Goal: Consume media (video, audio)

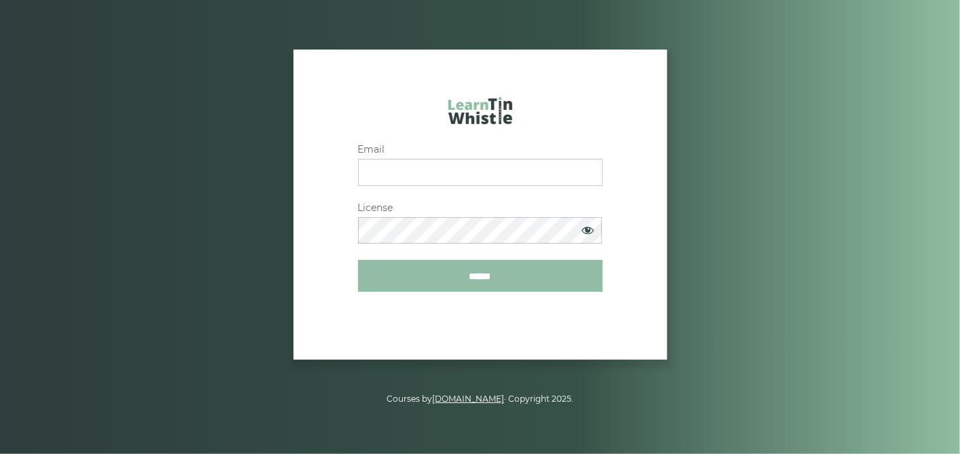
type input "**********"
click at [488, 276] on input "******" at bounding box center [480, 276] width 245 height 32
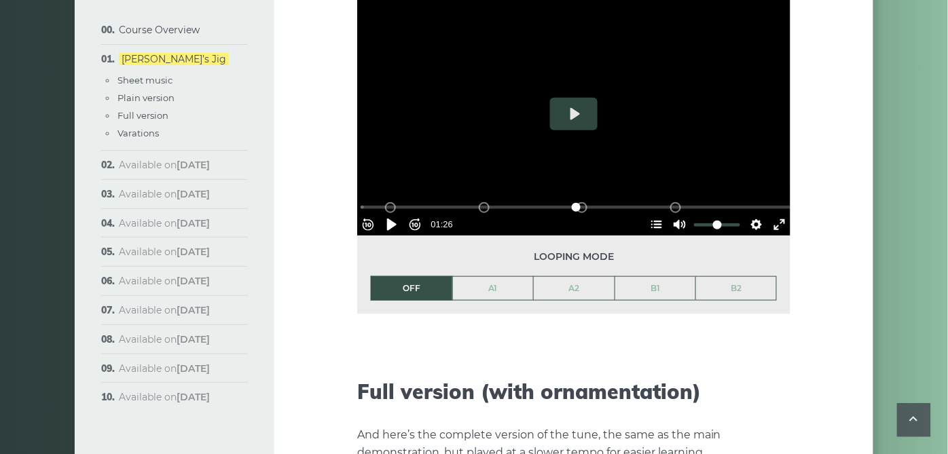
scroll to position [1585, 0]
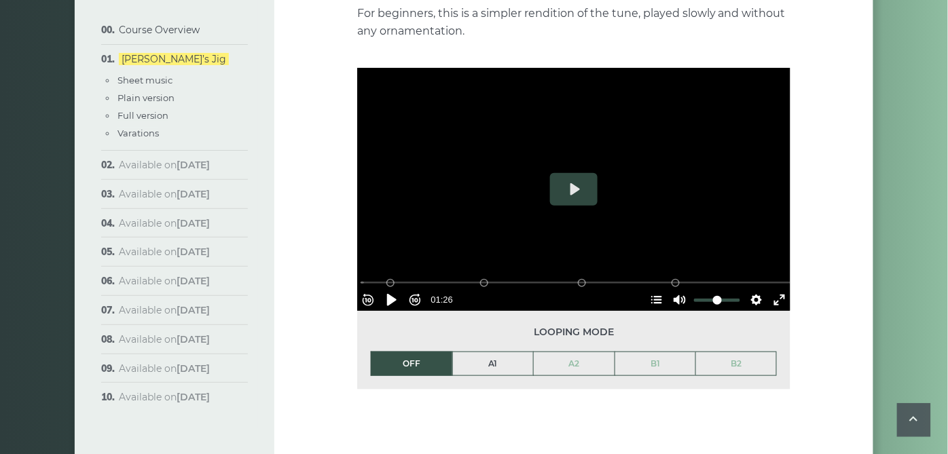
click at [504, 353] on link "A1" at bounding box center [493, 364] width 81 height 23
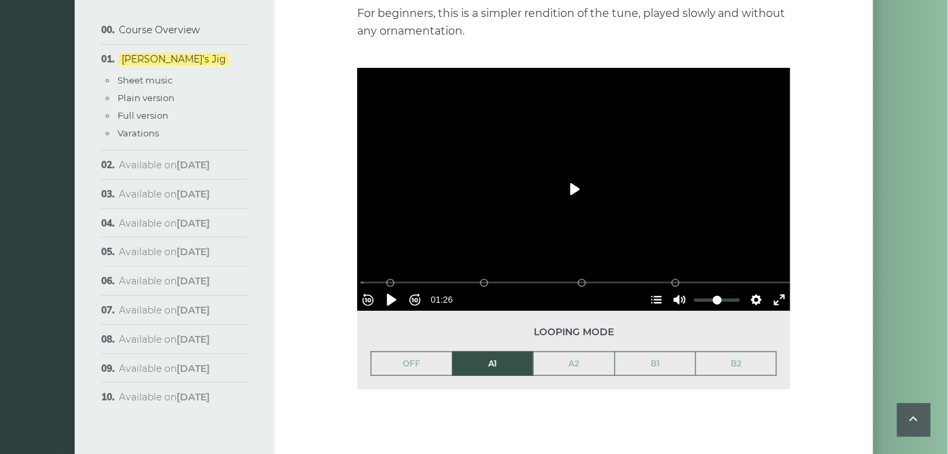
click at [574, 173] on button "Play" at bounding box center [574, 189] width 48 height 33
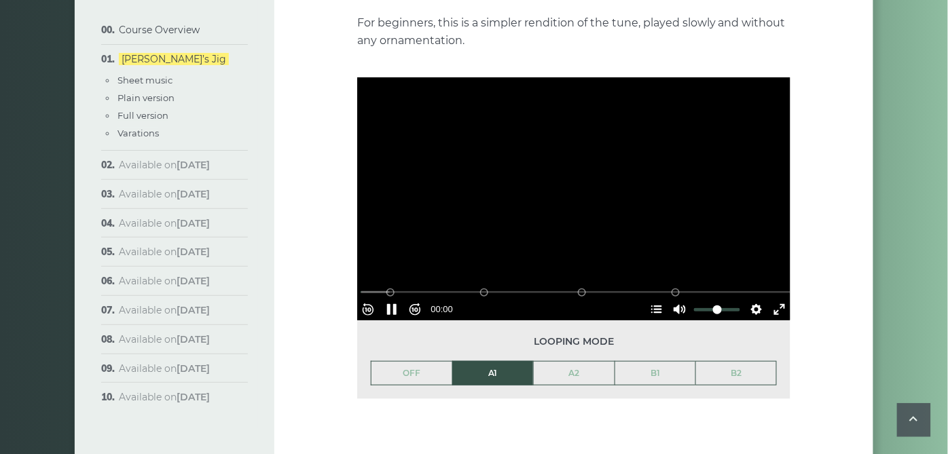
scroll to position [1509, 0]
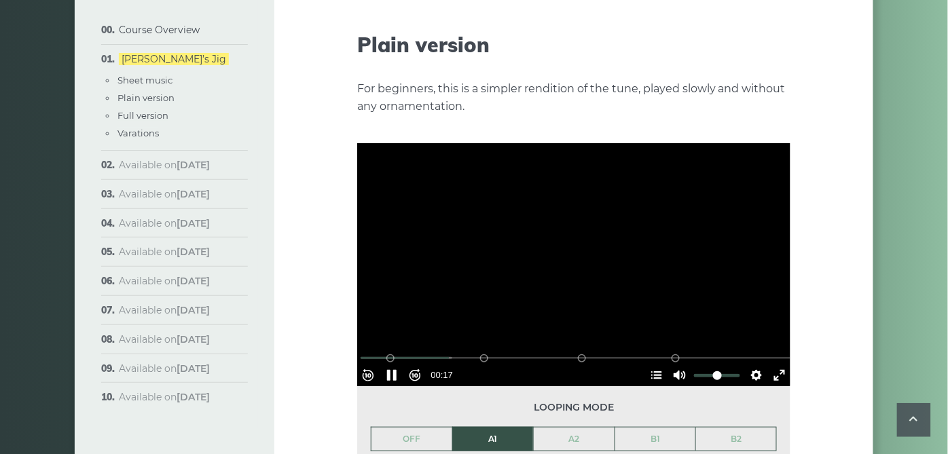
click at [680, 196] on div at bounding box center [573, 265] width 433 height 244
click at [582, 249] on button "Play" at bounding box center [574, 265] width 48 height 33
click at [626, 328] on div "Rewind 10s Pause Play Forward 10s % buffered 00:48 B2 (Bars 25-32) B1 (Bars 17-…" at bounding box center [573, 357] width 433 height 58
click at [397, 365] on button "Pause Play" at bounding box center [392, 376] width 22 height 22
click at [574, 249] on button "Play" at bounding box center [574, 265] width 48 height 33
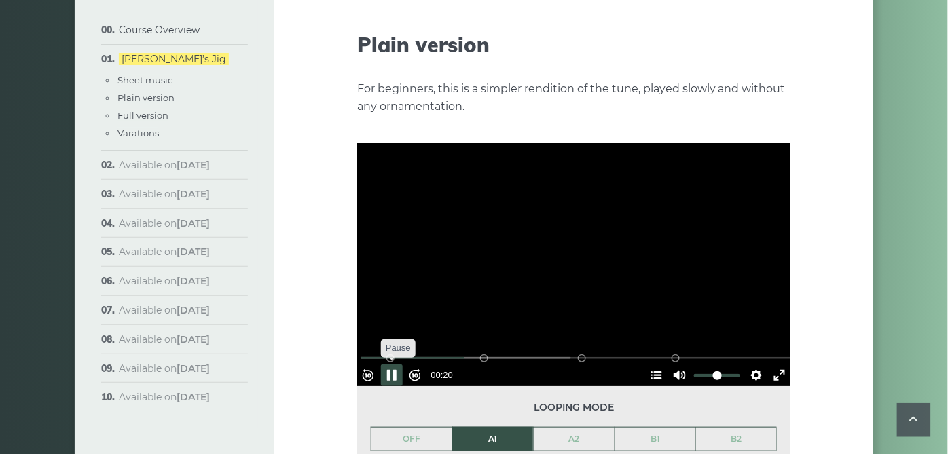
click at [395, 365] on button "Pause Play" at bounding box center [392, 376] width 22 height 22
click at [398, 365] on button "Pause Play" at bounding box center [392, 376] width 22 height 22
click at [720, 266] on div at bounding box center [573, 265] width 433 height 244
type input "*****"
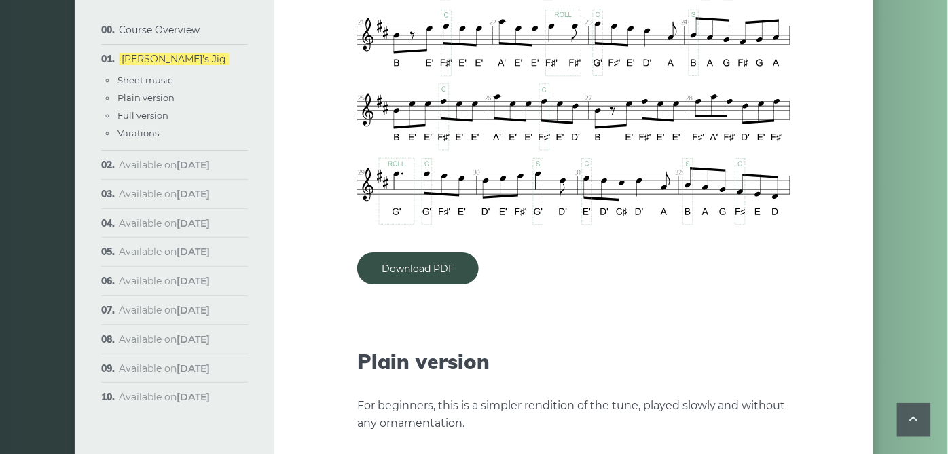
scroll to position [1132, 0]
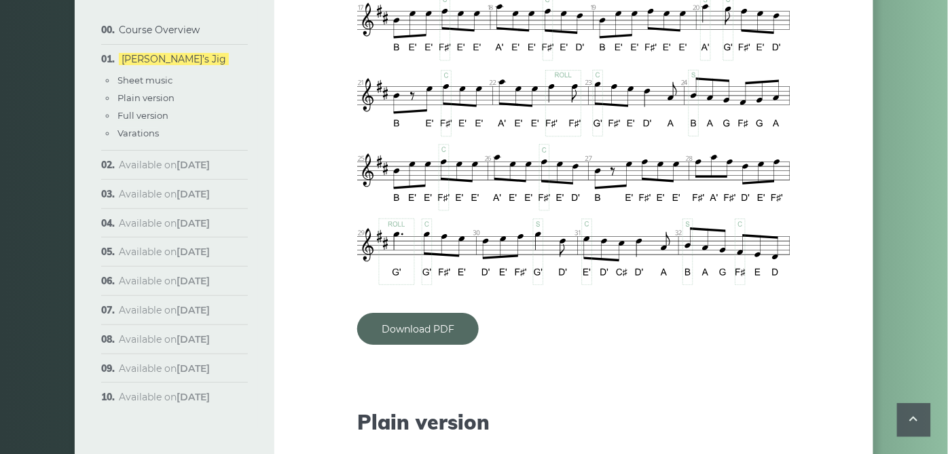
click at [414, 313] on link "Download PDF" at bounding box center [418, 329] width 122 height 32
